Goal: Information Seeking & Learning: Learn about a topic

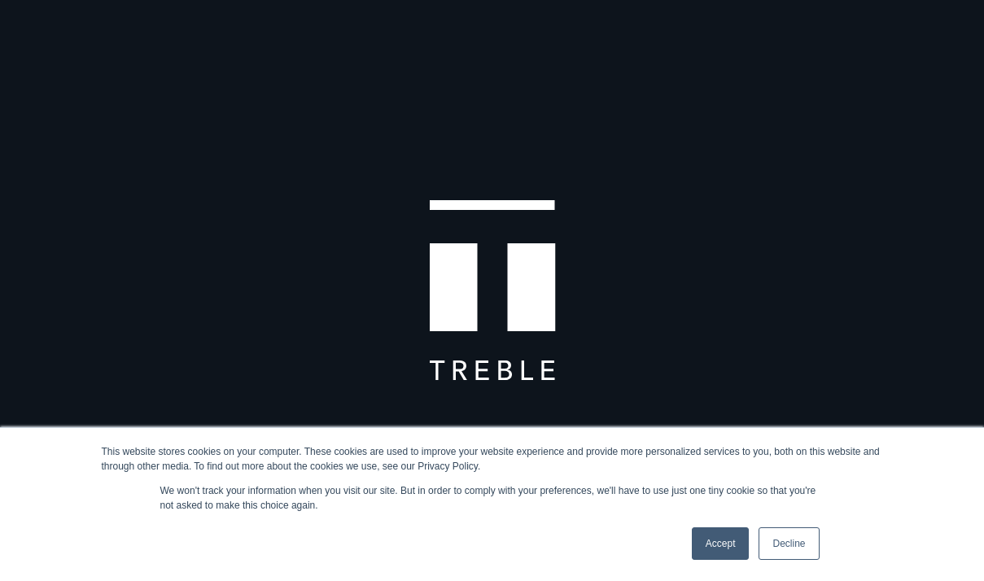
click at [723, 545] on link "Accept" at bounding box center [721, 543] width 58 height 33
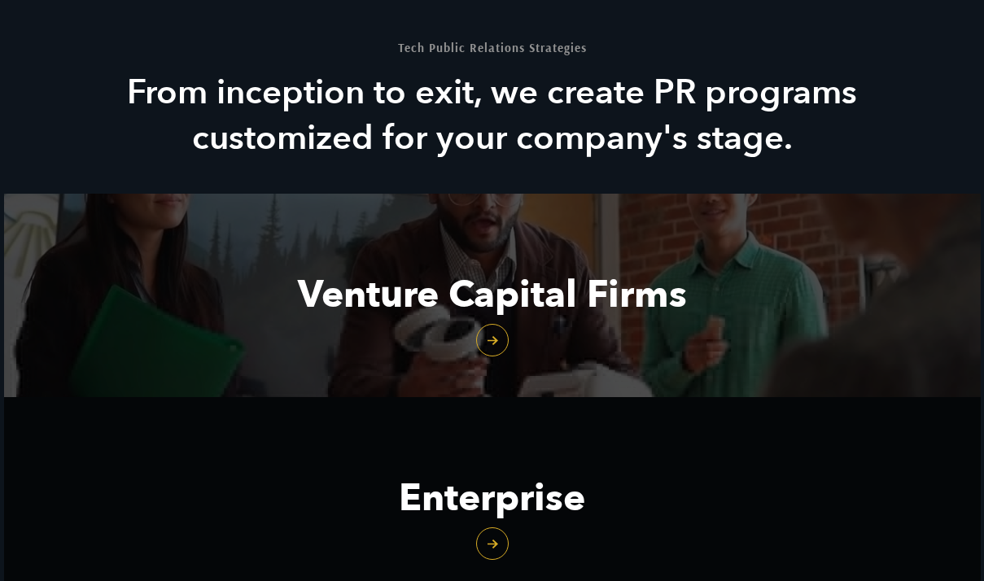
scroll to position [1690, 0]
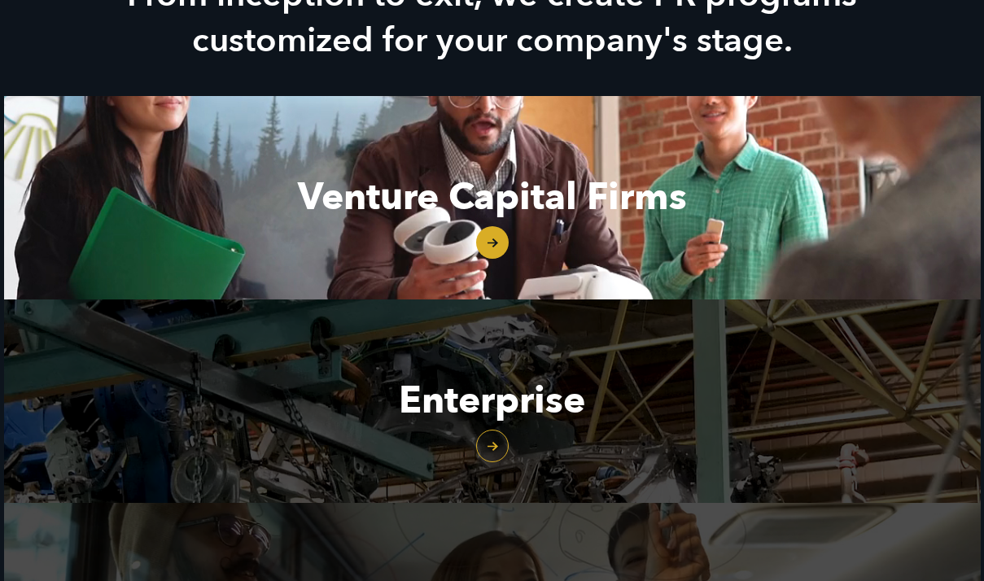
click at [478, 221] on link "Venture Capital Firms" at bounding box center [492, 197] width 977 height 203
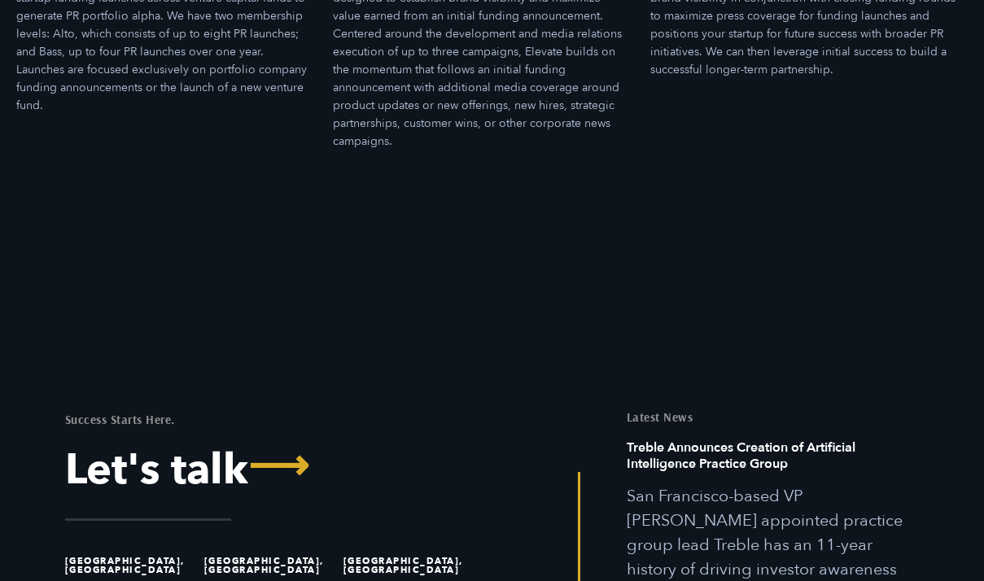
scroll to position [5169, 0]
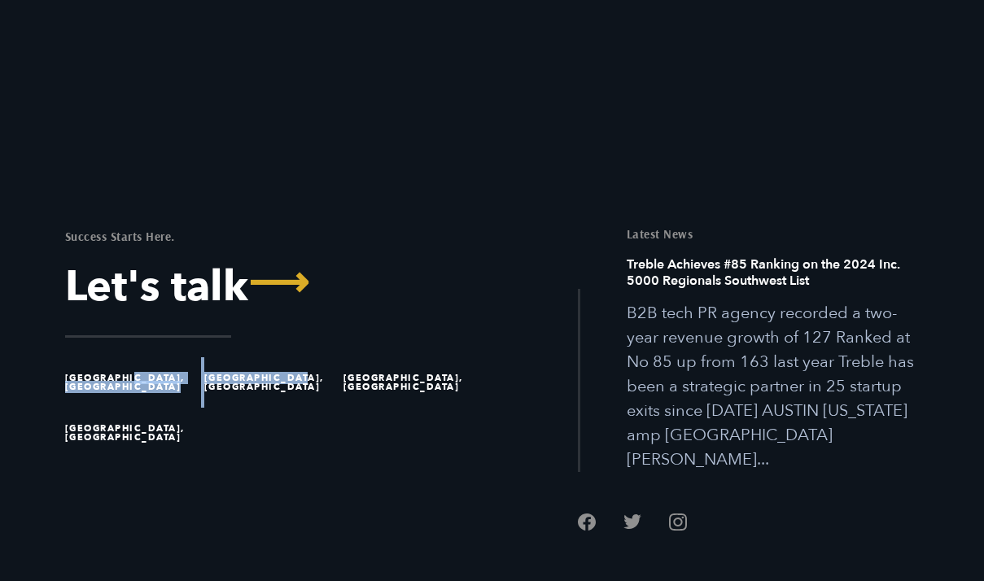
drag, startPoint x: 302, startPoint y: 335, endPoint x: 195, endPoint y: 335, distance: 106.6
click at [195, 357] on ul "Austin, TX Great Falls, MT San Francisco, CA San Diego, CA" at bounding box center [272, 407] width 415 height 101
click at [277, 387] on ul "Austin, TX Great Falls, MT San Francisco, CA San Diego, CA" at bounding box center [272, 407] width 415 height 101
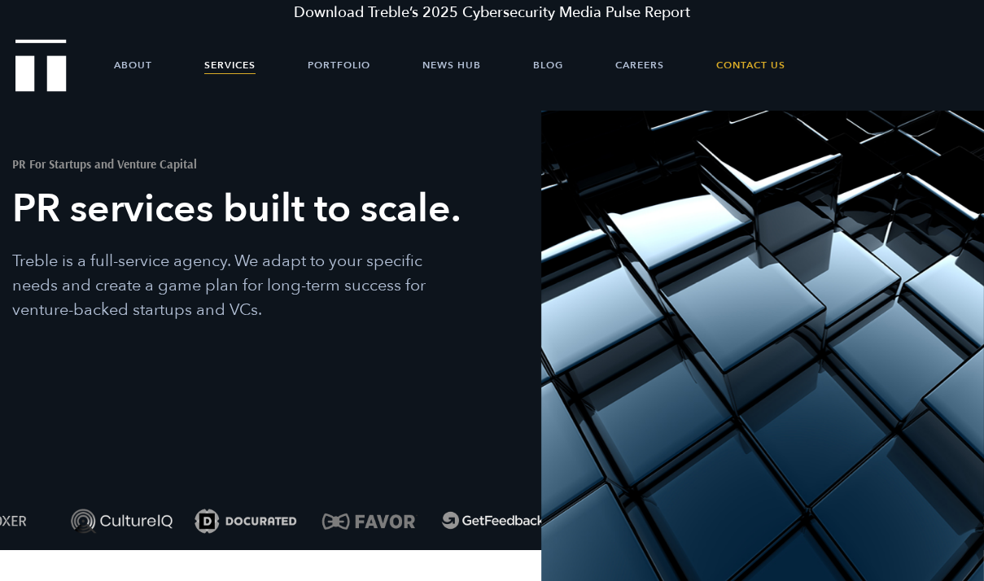
scroll to position [0, 0]
click at [348, 70] on link "Portfolio" at bounding box center [339, 65] width 63 height 49
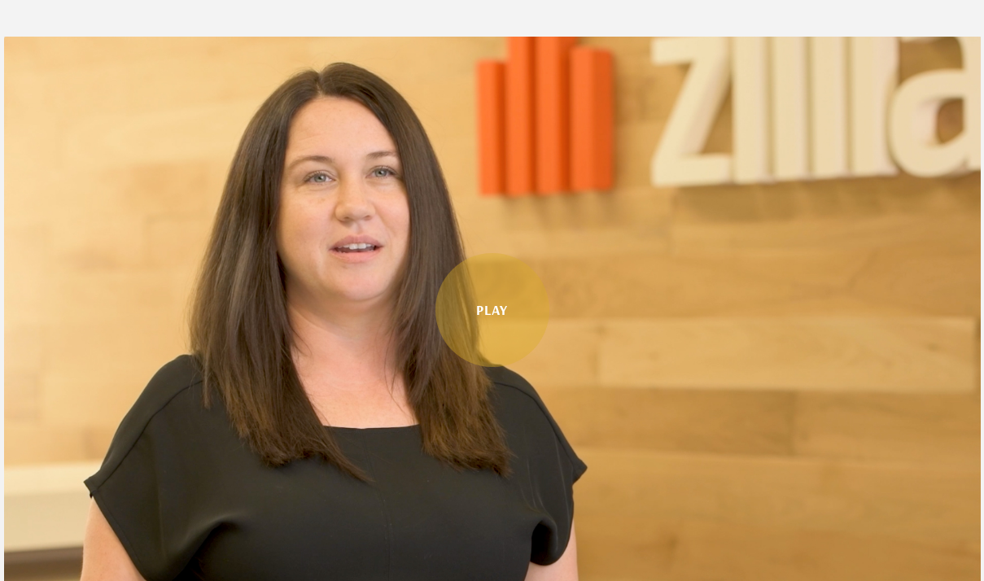
scroll to position [837, 0]
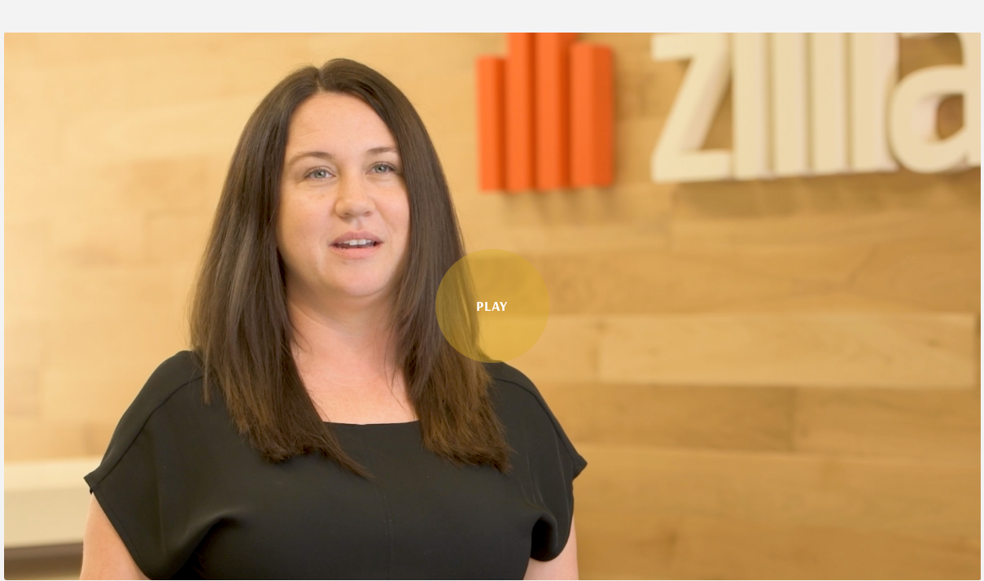
click at [530, 271] on link "Play" at bounding box center [492, 306] width 114 height 114
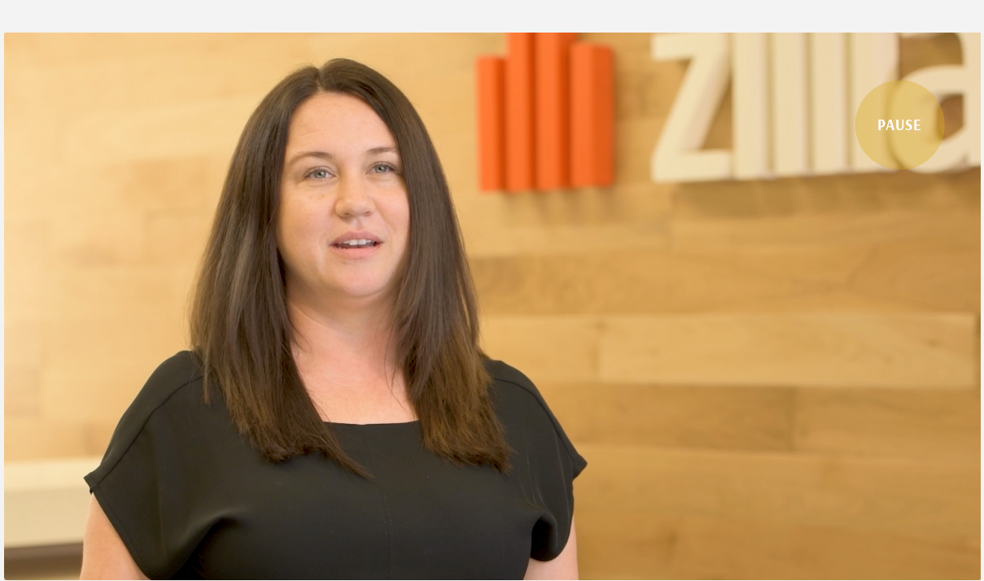
click at [909, 134] on link "PAUSE" at bounding box center [900, 125] width 90 height 90
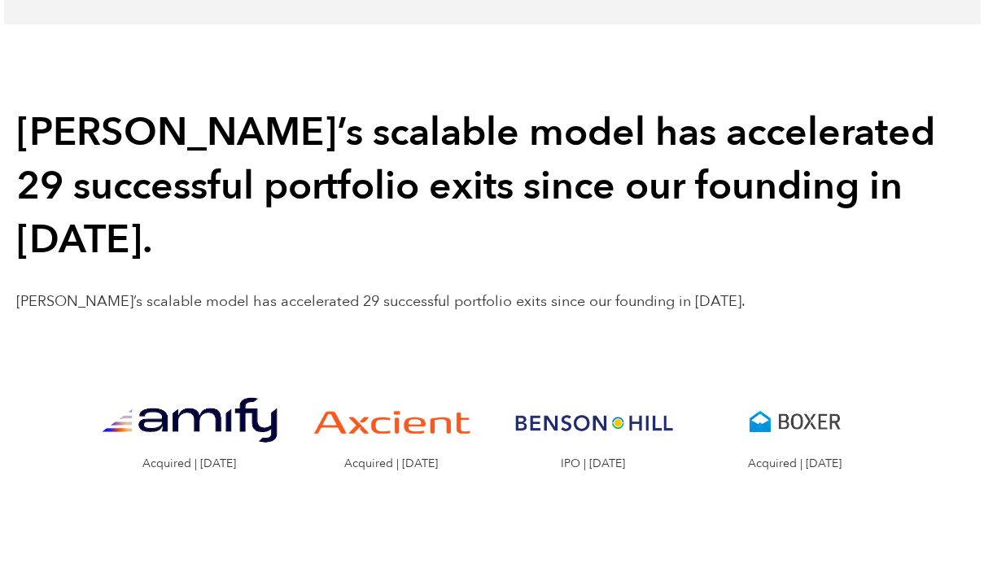
scroll to position [1599, 0]
